Goal: Check status: Check status

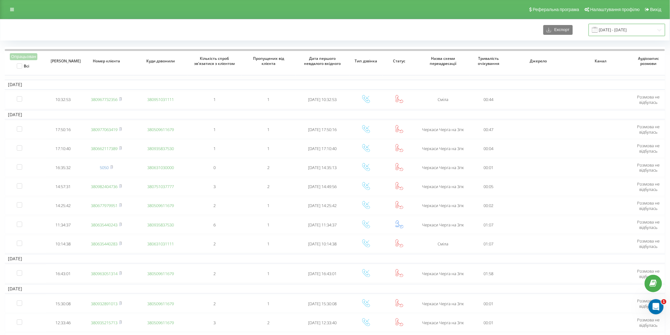
click at [631, 29] on input "06.10.2024 - 06.11.2024" at bounding box center [626, 30] width 77 height 12
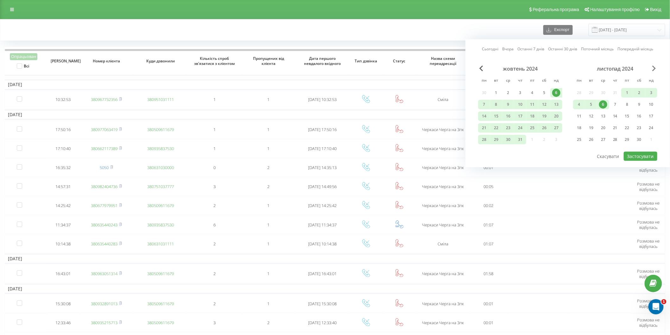
click at [653, 66] on span "Next Month" at bounding box center [654, 69] width 4 height 6
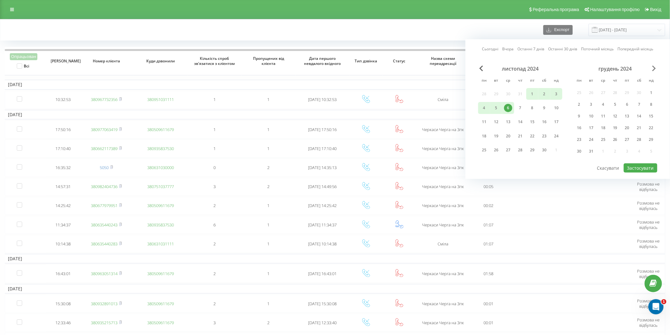
click at [653, 66] on span "Next Month" at bounding box center [654, 69] width 4 height 6
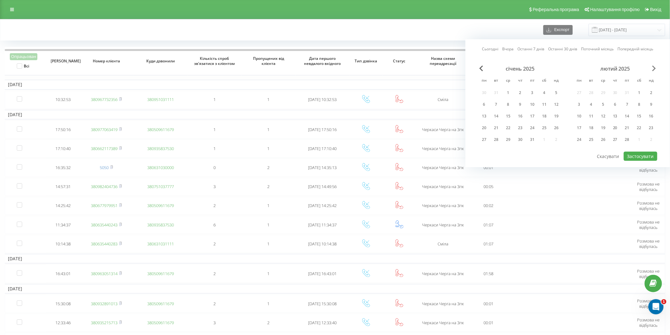
click at [653, 66] on span "Next Month" at bounding box center [654, 69] width 4 height 6
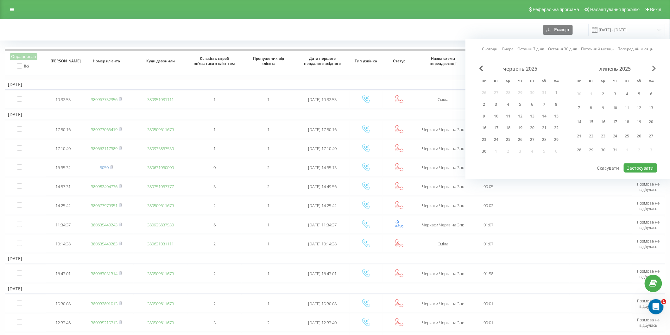
click at [653, 66] on span "Next Month" at bounding box center [654, 69] width 4 height 6
click at [617, 129] on div "21" at bounding box center [615, 128] width 8 height 8
click at [643, 159] on button "Застосувати" at bounding box center [641, 156] width 34 height 9
type input "21.08.2025 - 21.08.2025"
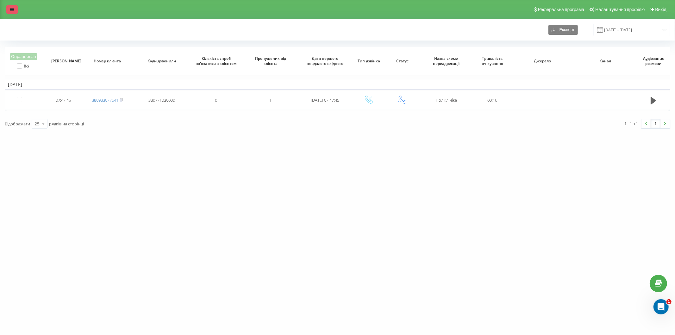
click at [8, 12] on link at bounding box center [11, 9] width 11 height 9
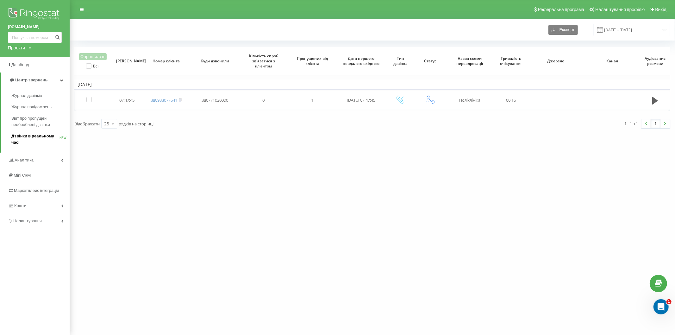
click at [43, 137] on span "Дзвінки в реальному часі" at bounding box center [35, 139] width 48 height 13
